Goal: Task Accomplishment & Management: Use online tool/utility

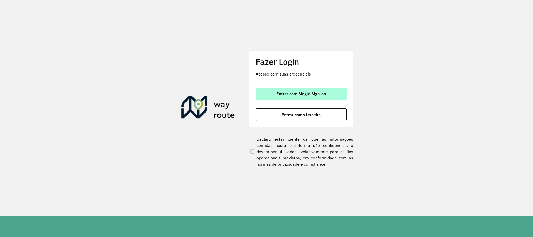
click at [276, 92] on span "Entrar com Single Sign-on" at bounding box center [301, 94] width 50 height 4
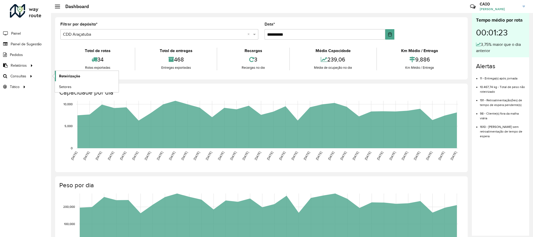
click at [70, 80] on link "Roteirização" at bounding box center [87, 76] width 64 height 10
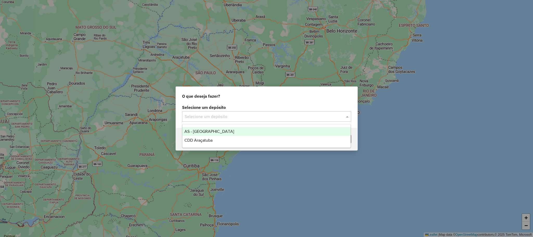
click at [245, 113] on input "text" at bounding box center [262, 116] width 154 height 6
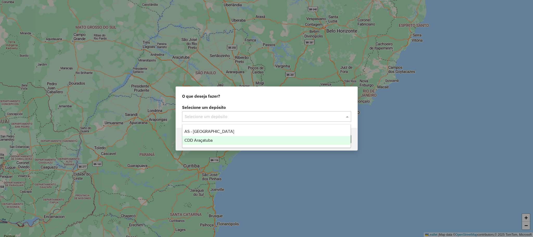
click at [221, 140] on div "CDD Araçatuba" at bounding box center [266, 140] width 168 height 9
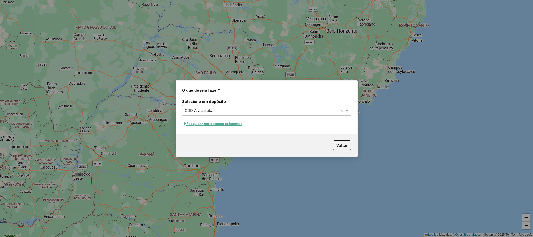
click at [219, 122] on button "Pesquisar por sessões existentes" at bounding box center [213, 124] width 63 height 8
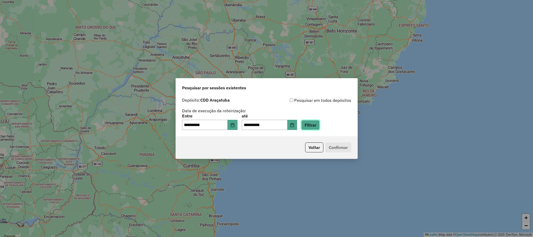
click at [320, 125] on button "Filtrar" at bounding box center [310, 125] width 18 height 10
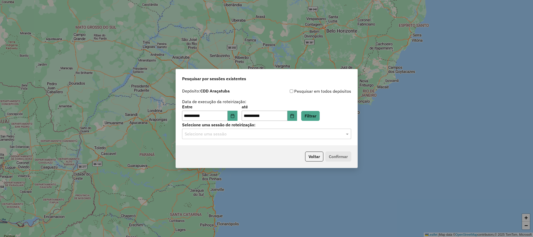
click at [266, 131] on input "text" at bounding box center [262, 134] width 154 height 6
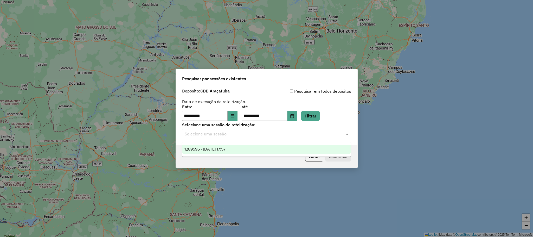
click at [249, 149] on div "1289595 - 07/10/2025 17:57" at bounding box center [266, 149] width 168 height 9
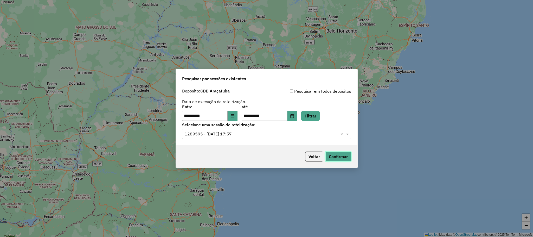
click at [340, 156] on button "Confirmar" at bounding box center [339, 156] width 26 height 10
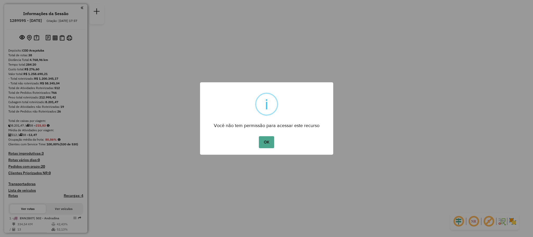
click at [255, 135] on div "OK No Cancel" at bounding box center [266, 142] width 133 height 15
click at [266, 139] on button "OK" at bounding box center [266, 142] width 15 height 12
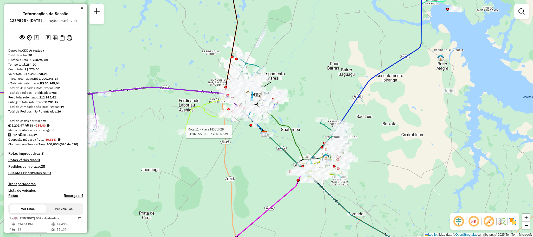
select select "**********"
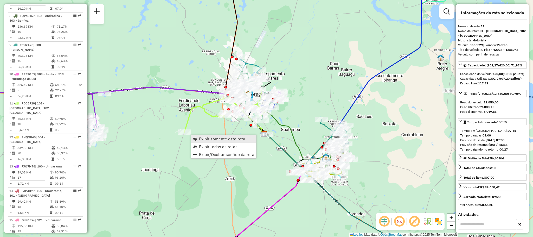
scroll to position [479, 0]
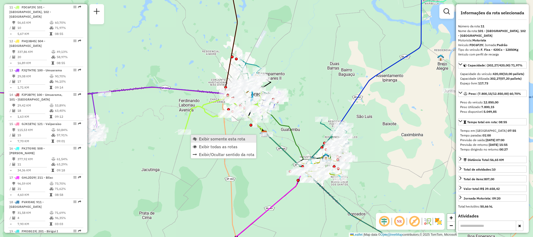
click at [224, 138] on span "Exibir somente esta rota" at bounding box center [222, 139] width 46 height 4
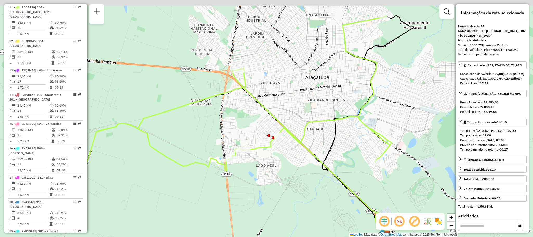
drag, startPoint x: 265, startPoint y: 129, endPoint x: 205, endPoint y: 158, distance: 66.3
click at [205, 158] on div "Janela de atendimento Grade de atendimento Capacidade Transportadoras Veículos …" at bounding box center [266, 118] width 533 height 237
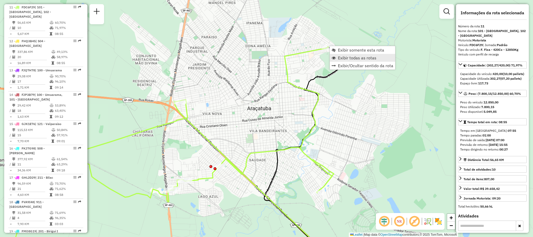
click at [348, 60] on link "Exibir todas as rotas" at bounding box center [362, 58] width 65 height 8
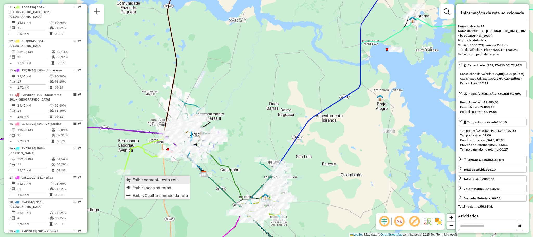
click at [157, 180] on span "Exibir somente esta rota" at bounding box center [156, 179] width 46 height 4
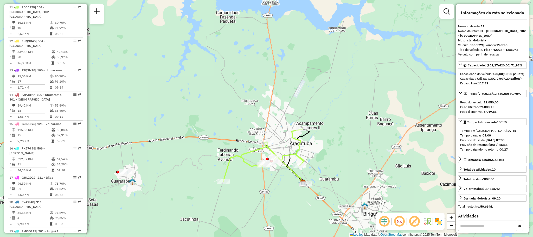
drag, startPoint x: 365, startPoint y: 106, endPoint x: 294, endPoint y: 139, distance: 78.5
click at [294, 139] on icon at bounding box center [264, 157] width 82 height 56
click at [324, 141] on span "Exibir todas as rotas" at bounding box center [332, 140] width 39 height 4
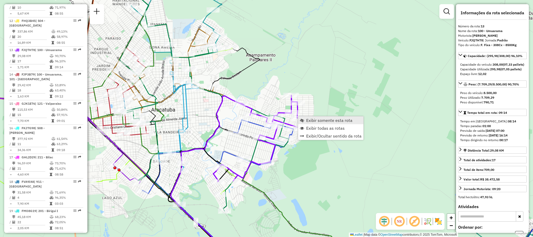
scroll to position [537, 0]
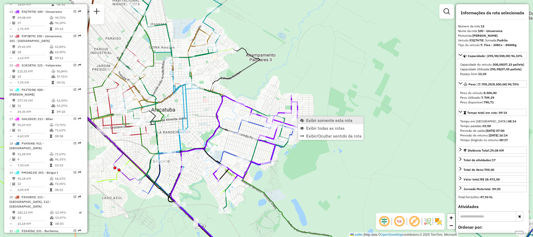
click at [311, 120] on span "Exibir somente esta rota" at bounding box center [329, 120] width 46 height 4
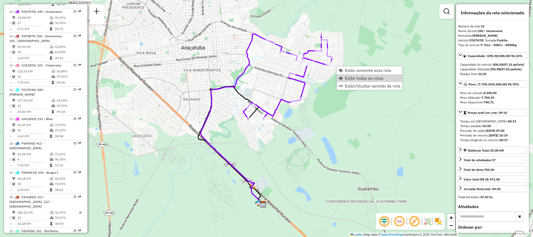
click at [346, 77] on span "Exibir todas as rotas" at bounding box center [364, 78] width 39 height 4
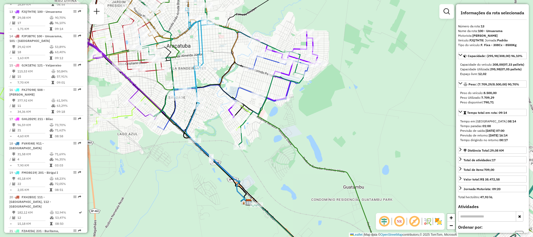
drag, startPoint x: 322, startPoint y: 144, endPoint x: 133, endPoint y: 59, distance: 207.0
click at [133, 59] on div "Janela de atendimento Grade de atendimento Capacidade Transportadoras Veículos …" at bounding box center [266, 118] width 533 height 237
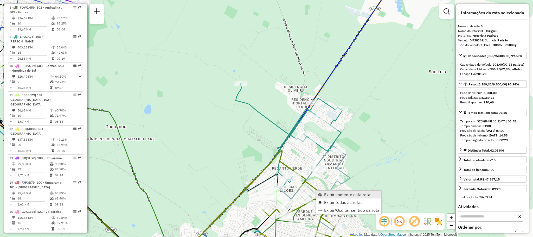
scroll to position [313, 0]
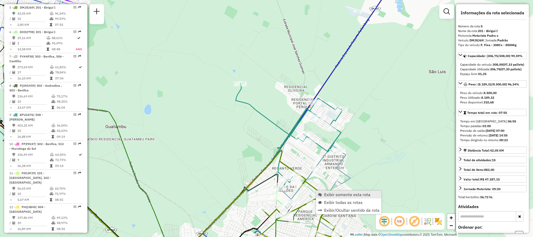
click at [335, 192] on span "Exibir somente esta rota" at bounding box center [347, 194] width 46 height 4
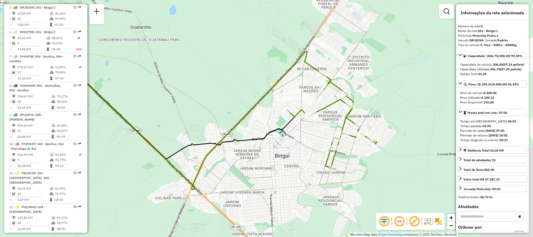
drag, startPoint x: 289, startPoint y: 135, endPoint x: 210, endPoint y: 111, distance: 82.5
click at [210, 111] on div "Janela de atendimento Grade de atendimento Capacidade Transportadoras Veículos …" at bounding box center [266, 118] width 533 height 237
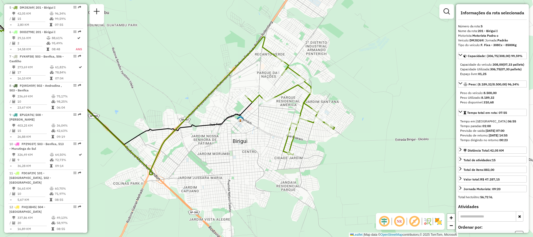
click at [446, 226] on div "Janela de atendimento Grade de atendimento Capacidade Transportadoras Veículos …" at bounding box center [266, 118] width 533 height 237
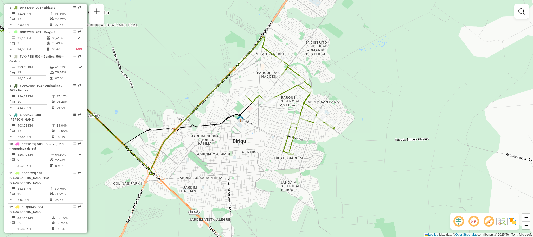
click at [442, 225] on div "Janela de atendimento Grade de atendimento Capacidade Transportadoras Veículos …" at bounding box center [266, 118] width 533 height 237
click at [507, 221] on img at bounding box center [507, 221] width 3 height 8
click at [509, 220] on img at bounding box center [513, 221] width 8 height 8
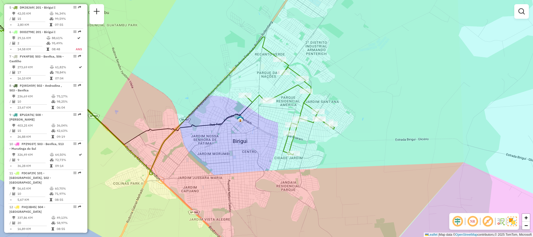
click at [509, 220] on img at bounding box center [512, 221] width 9 height 9
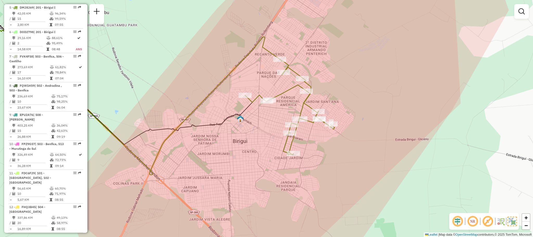
click at [511, 222] on img at bounding box center [512, 221] width 9 height 9
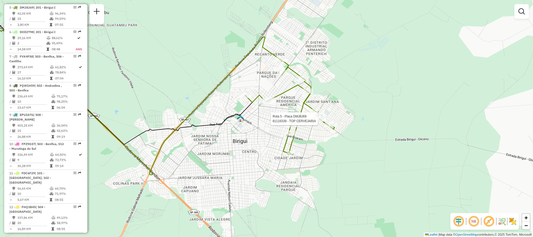
select select "**********"
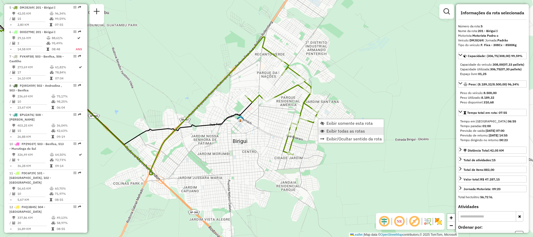
click at [350, 131] on span "Exibir todas as rotas" at bounding box center [346, 131] width 39 height 4
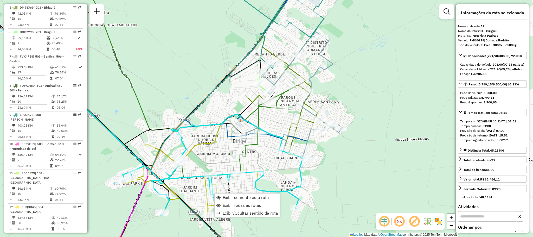
scroll to position [699, 0]
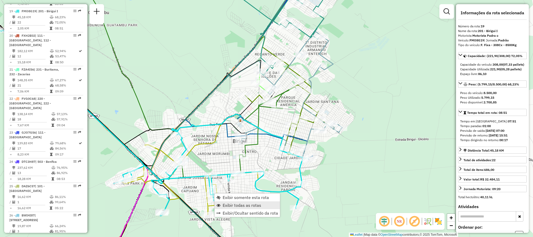
click at [246, 201] on link "Exibir todas as rotas" at bounding box center [247, 205] width 65 height 8
click at [236, 191] on div "Janela de atendimento Grade de atendimento Capacidade Transportadoras Veículos …" at bounding box center [266, 118] width 533 height 237
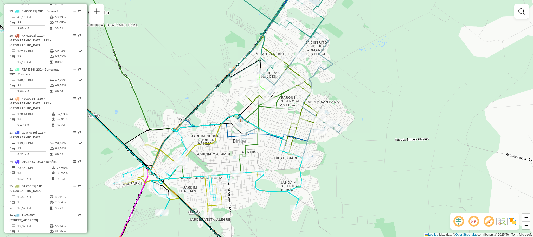
select select "**********"
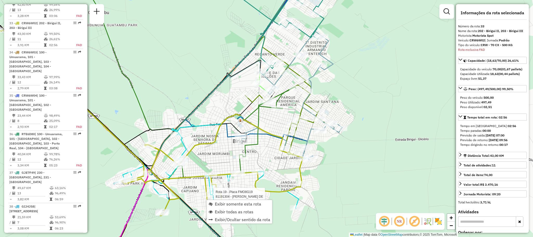
scroll to position [1108, 0]
click at [237, 203] on span "Exibir somente esta rota" at bounding box center [238, 204] width 46 height 4
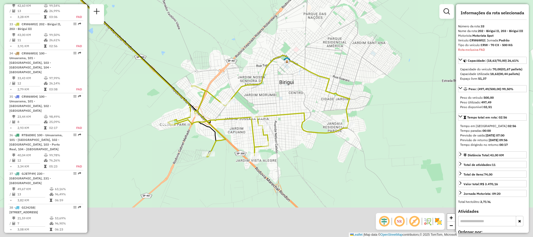
drag, startPoint x: 263, startPoint y: 182, endPoint x: 189, endPoint y: 119, distance: 96.7
click at [189, 119] on icon at bounding box center [259, 105] width 182 height 101
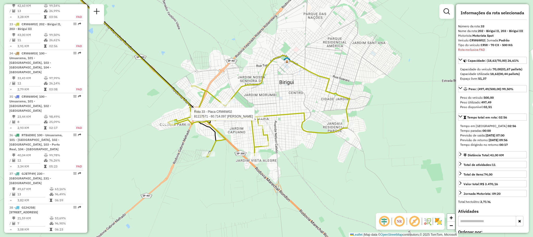
scroll to position [177, 0]
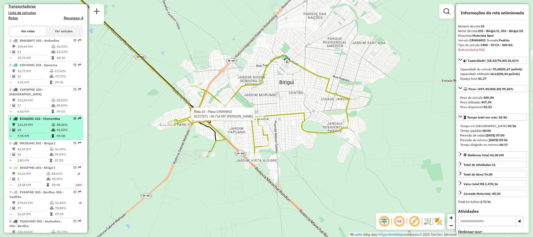
drag, startPoint x: 71, startPoint y: 117, endPoint x: 69, endPoint y: 124, distance: 6.5
drag, startPoint x: 69, startPoint y: 124, endPoint x: 64, endPoint y: 126, distance: 5.6
click at [62, 127] on td "91,52%" at bounding box center [68, 129] width 25 height 5
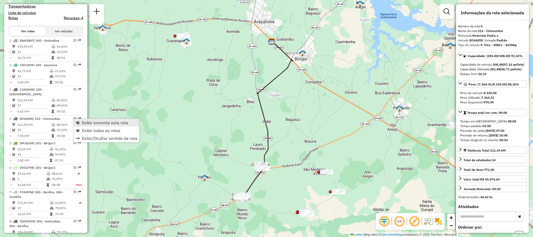
click at [112, 122] on span "Exibir somente esta rota" at bounding box center [105, 122] width 46 height 4
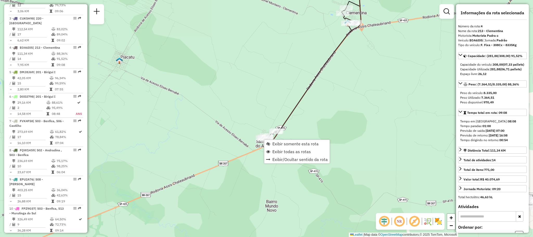
scroll to position [288, 0]
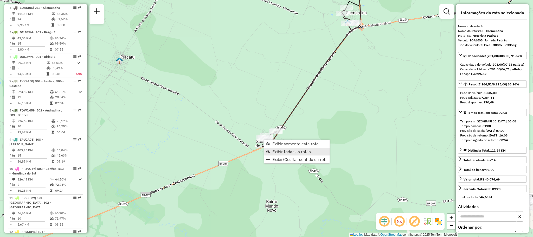
click at [307, 151] on span "Exibir todas as rotas" at bounding box center [291, 151] width 39 height 4
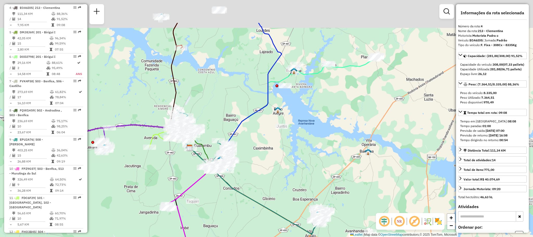
drag, startPoint x: 349, startPoint y: 79, endPoint x: 352, endPoint y: 126, distance: 46.9
click at [352, 126] on div "Rota 4 - Placa EOA6I05 81109372 - [PERSON_NAME] F Janela de atendimento Grade d…" at bounding box center [266, 118] width 533 height 237
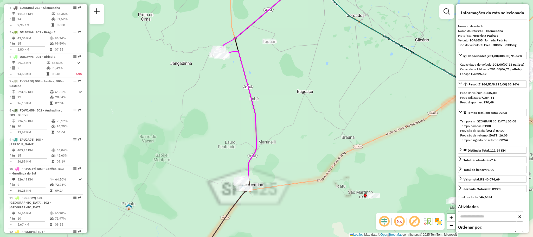
drag, startPoint x: 195, startPoint y: 171, endPoint x: 309, endPoint y: 27, distance: 183.7
click at [309, 28] on div "Rota 4 - Placa EOA6I05 81109372 - [PERSON_NAME] F Janela de atendimento Grade d…" at bounding box center [266, 118] width 533 height 237
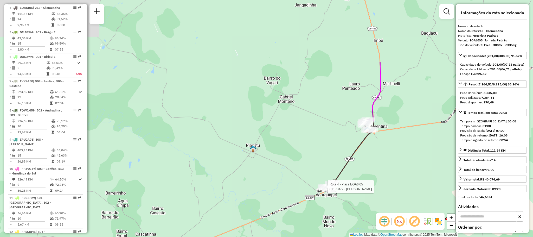
drag, startPoint x: 284, startPoint y: 92, endPoint x: 293, endPoint y: 183, distance: 92.3
click at [293, 183] on div "Rota 4 - Placa EOA6I05 81109372 - [PERSON_NAME] F Janela de atendimento Grade d…" at bounding box center [266, 118] width 533 height 237
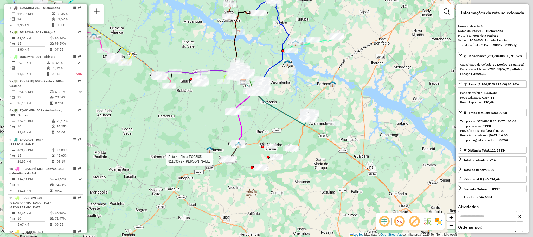
drag, startPoint x: 369, startPoint y: 110, endPoint x: 214, endPoint y: 120, distance: 155.7
click at [214, 120] on div "Rota 4 - Placa EOA6I05 81109372 - [PERSON_NAME] F Janela de atendimento Grade d…" at bounding box center [266, 118] width 533 height 237
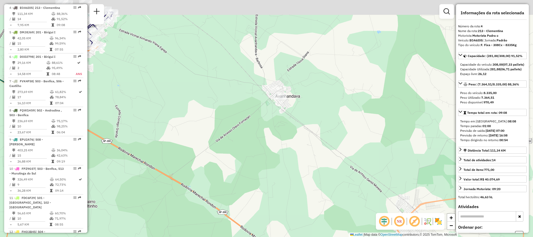
drag, startPoint x: 256, startPoint y: 78, endPoint x: 276, endPoint y: 163, distance: 87.3
click at [276, 163] on div "Rota 4 - Placa EOA6I05 81109372 - [PERSON_NAME] F Janela de atendimento Grade d…" at bounding box center [266, 118] width 533 height 237
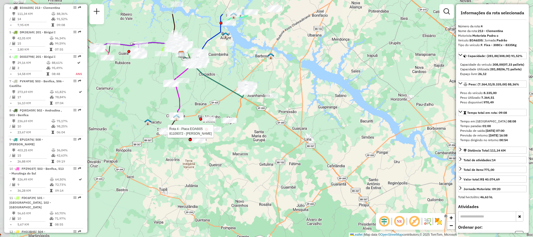
drag, startPoint x: 153, startPoint y: 119, endPoint x: 238, endPoint y: 166, distance: 96.9
click at [238, 166] on div "Rota 4 - Placa EOA6I05 81109372 - [PERSON_NAME] F Janela de atendimento Grade d…" at bounding box center [266, 118] width 533 height 237
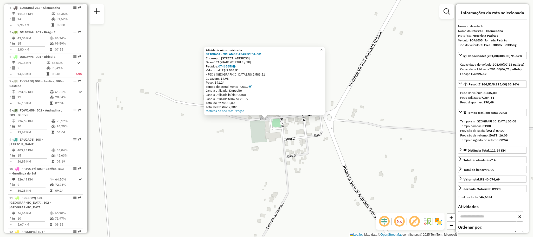
click at [323, 51] on div "Atividade não roteirizada" at bounding box center [264, 50] width 117 height 4
click at [325, 47] on link "×" at bounding box center [322, 50] width 6 height 6
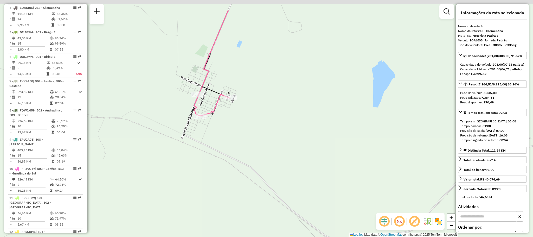
drag, startPoint x: 174, startPoint y: 86, endPoint x: 169, endPoint y: 187, distance: 100.8
click at [166, 197] on div "Janela de atendimento Grade de atendimento Capacidade Transportadoras Veículos …" at bounding box center [266, 118] width 533 height 237
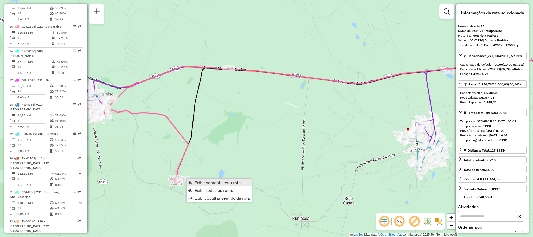
scroll to position [591, 0]
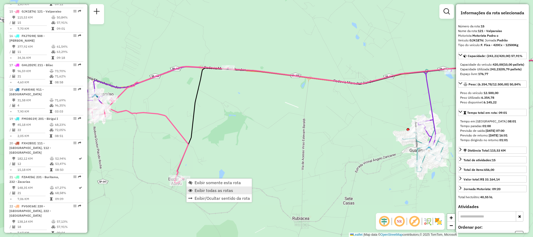
click at [201, 188] on span "Exibir todas as rotas" at bounding box center [214, 190] width 39 height 4
click at [206, 176] on div "Janela de atendimento Grade de atendimento Capacidade Transportadoras Veículos …" at bounding box center [266, 118] width 533 height 237
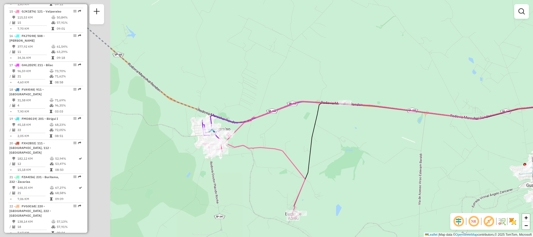
drag, startPoint x: 134, startPoint y: 133, endPoint x: 288, endPoint y: 169, distance: 158.0
click at [297, 176] on div "Janela de atendimento Grade de atendimento Capacidade Transportadoras Veículos …" at bounding box center [266, 118] width 533 height 237
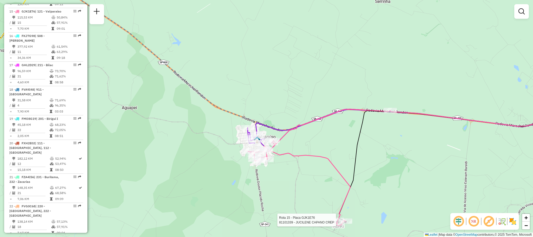
select select "**********"
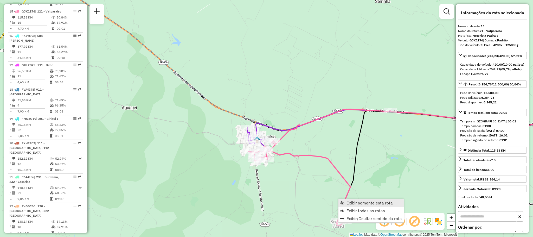
click at [357, 202] on span "Exibir somente esta rota" at bounding box center [370, 203] width 46 height 4
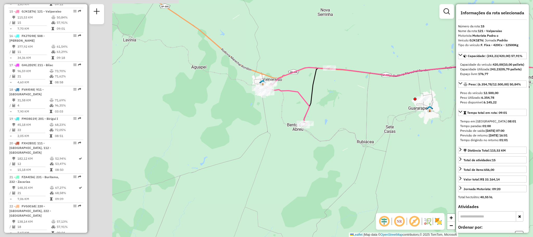
drag, startPoint x: 297, startPoint y: 164, endPoint x: 460, endPoint y: 140, distance: 164.1
click at [460, 140] on hb-router-mapa "Informações da Sessão 1289595 - [DATE] Criação: [DATE] 17:57 Depósito: CDD Araç…" at bounding box center [266, 118] width 533 height 237
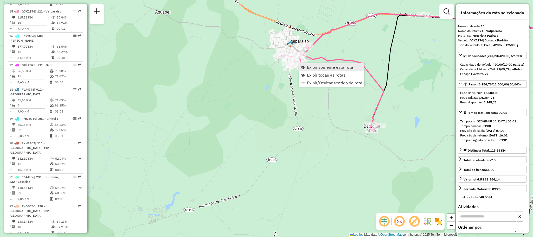
click at [311, 69] on span "Exibir somente esta rota" at bounding box center [330, 67] width 46 height 4
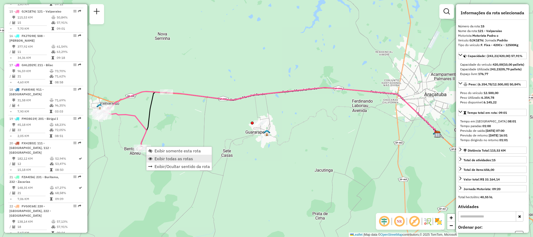
click at [167, 156] on span "Exibir todas as rotas" at bounding box center [174, 158] width 39 height 4
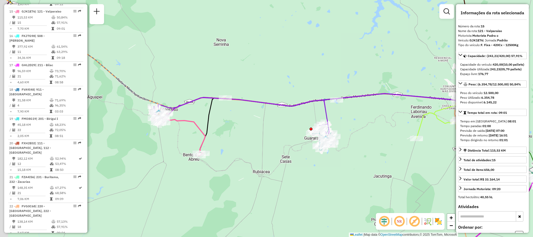
drag, startPoint x: 230, startPoint y: 138, endPoint x: 240, endPoint y: 138, distance: 10.2
click at [243, 138] on div "Janela de atendimento Grade de atendimento Capacidade Transportadoras Veículos …" at bounding box center [266, 118] width 533 height 237
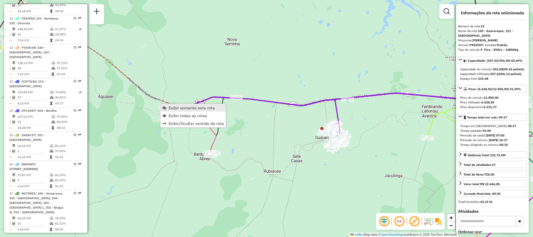
scroll to position [1045, 0]
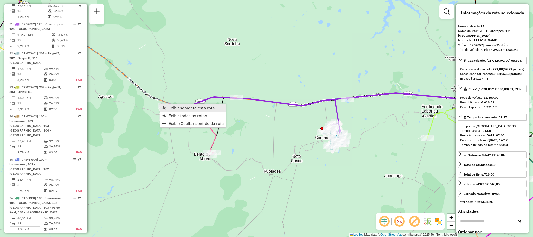
click at [184, 106] on span "Exibir somente esta rota" at bounding box center [192, 108] width 46 height 4
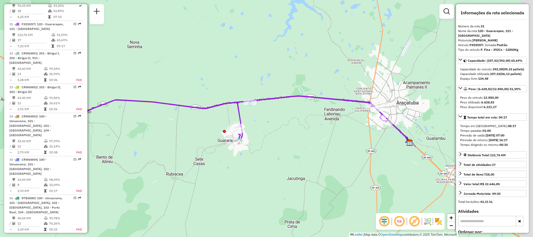
drag, startPoint x: 284, startPoint y: 123, endPoint x: 227, endPoint y: 127, distance: 57.4
click at [226, 128] on div "Janela de atendimento Grade de atendimento Capacidade Transportadoras Veículos …" at bounding box center [266, 118] width 533 height 237
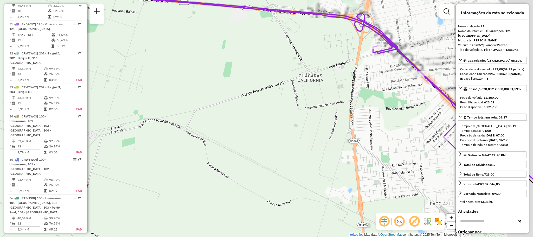
drag, startPoint x: 339, startPoint y: 119, endPoint x: 167, endPoint y: 154, distance: 175.4
click at [167, 154] on div "Janela de atendimento Grade de atendimento Capacidade Transportadoras Veículos …" at bounding box center [266, 118] width 533 height 237
